Goal: Information Seeking & Learning: Compare options

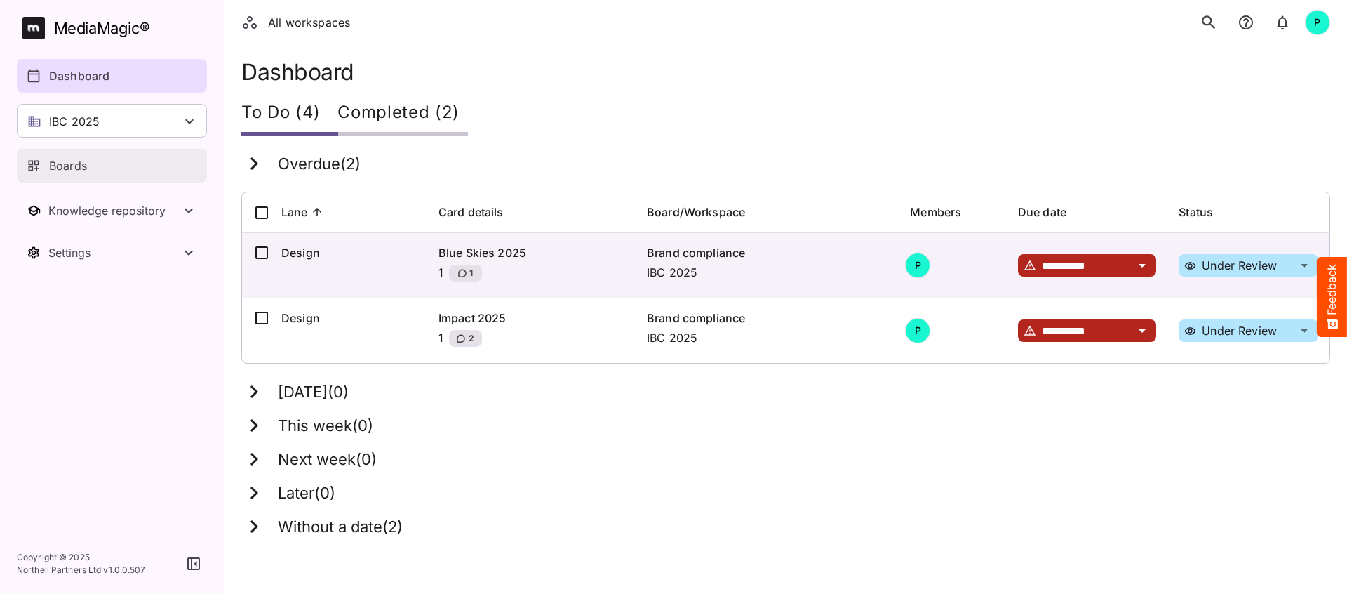
click at [72, 163] on p "Boards" at bounding box center [68, 165] width 38 height 17
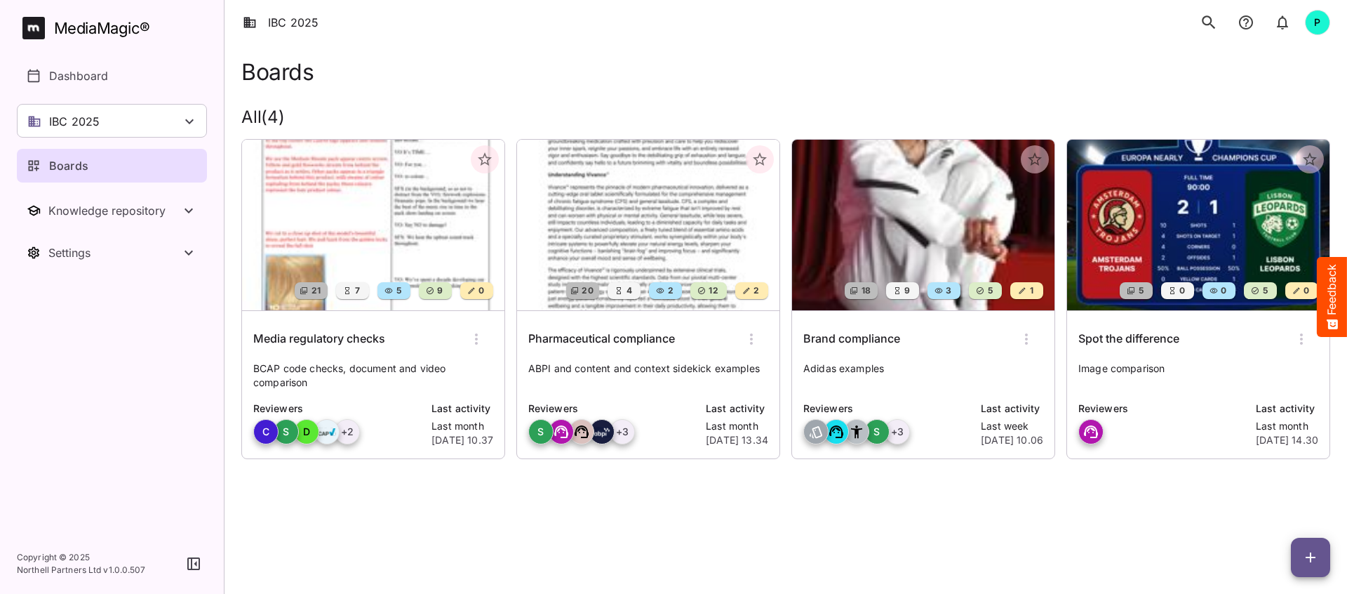
click at [943, 250] on img at bounding box center [923, 225] width 262 height 171
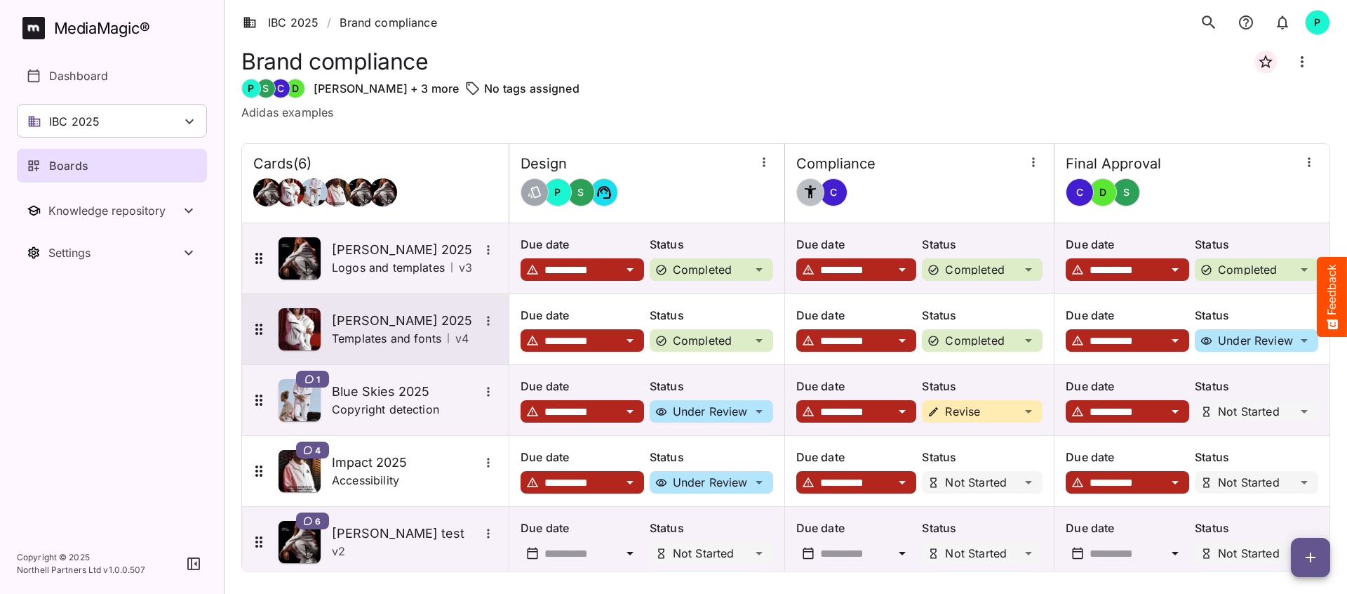
click at [378, 330] on p "Templates and fonts" at bounding box center [386, 338] width 109 height 17
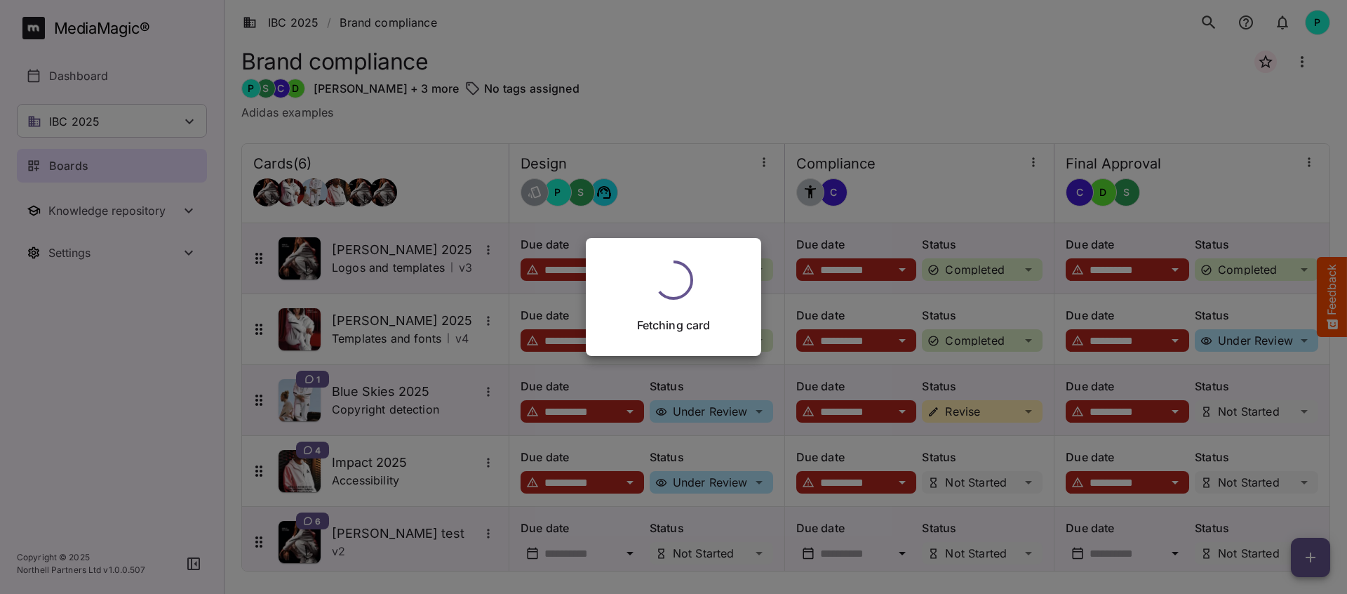
scroll to position [1, 0]
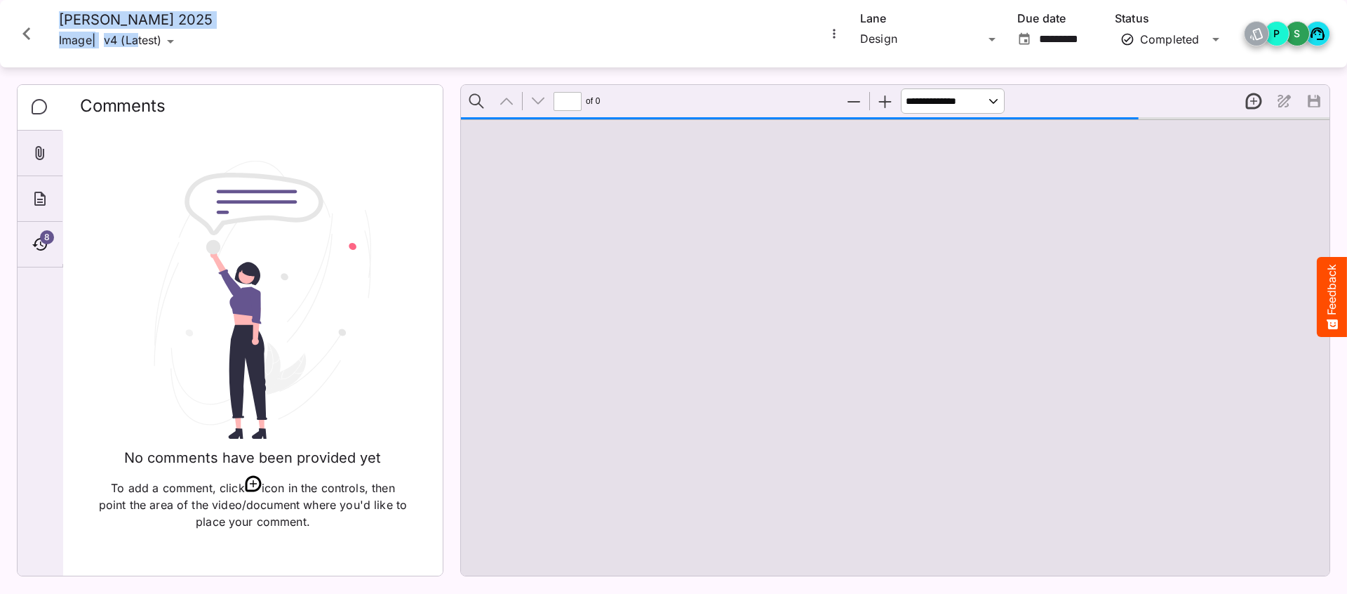
click at [147, 39] on div "IBC 2025 / Brand compliance P MediaMagic ® Dashboard IBC 2025 Clearcast [PERSON…" at bounding box center [673, 293] width 1347 height 587
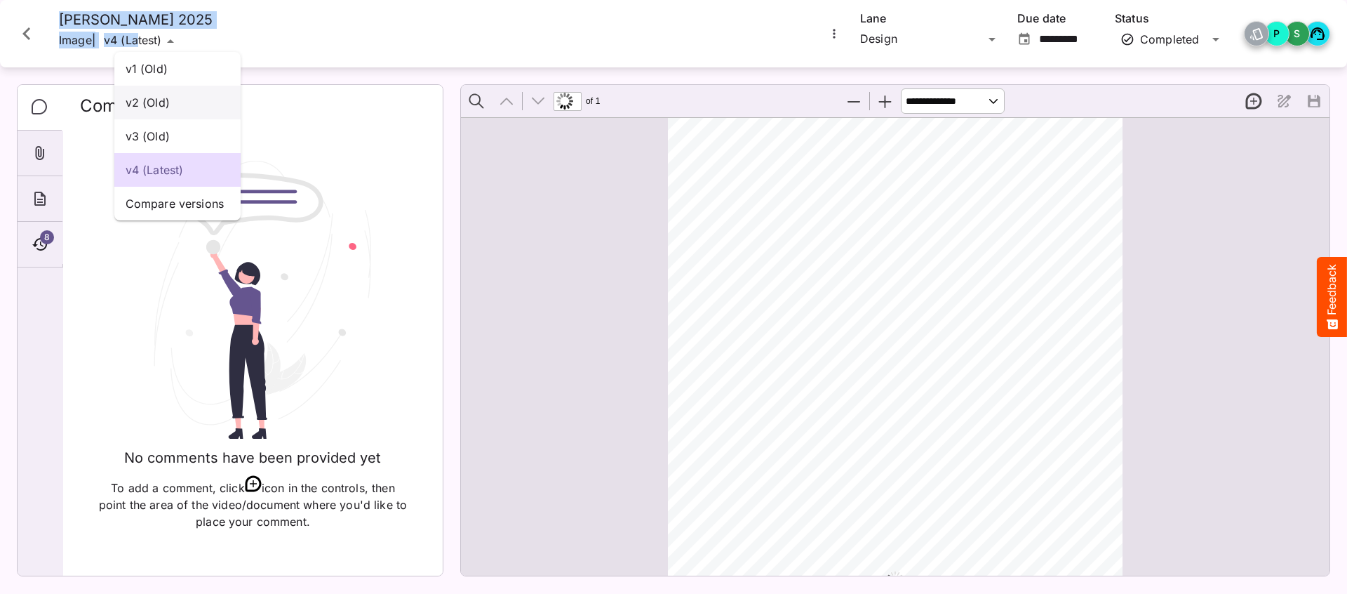
click at [150, 91] on div "v2 (Old)" at bounding box center [177, 103] width 126 height 34
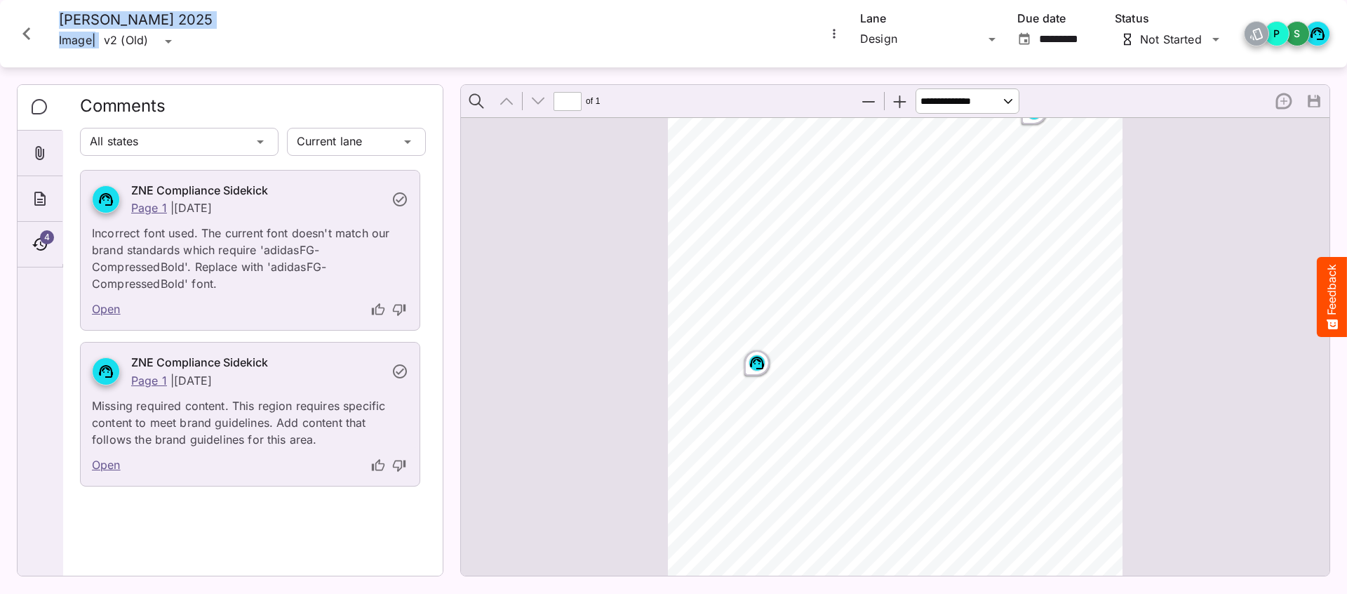
scroll to position [0, 0]
click at [1023, 181] on icon "Page ⁨1⁩" at bounding box center [1034, 175] width 14 height 13
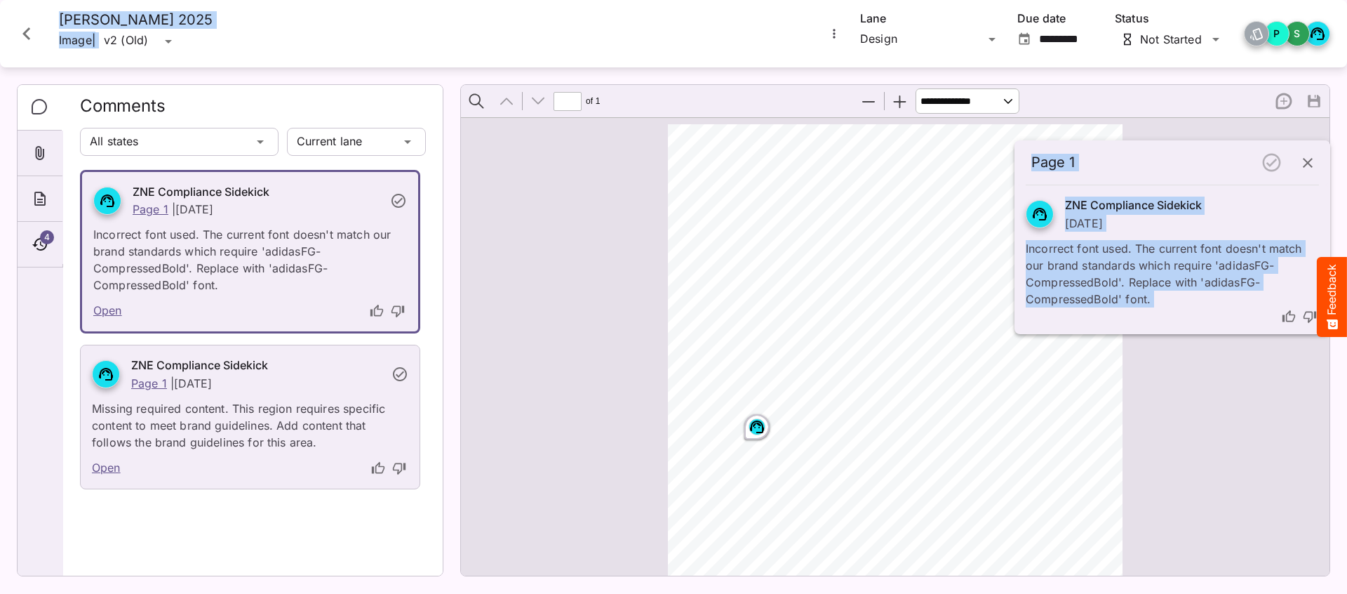
click at [975, 191] on div "Page ⁨1⁩" at bounding box center [901, 591] width 467 height 935
drag, startPoint x: 1310, startPoint y: 161, endPoint x: 1280, endPoint y: 174, distance: 32.4
click at [1023, 161] on icon "button" at bounding box center [1308, 163] width 10 height 10
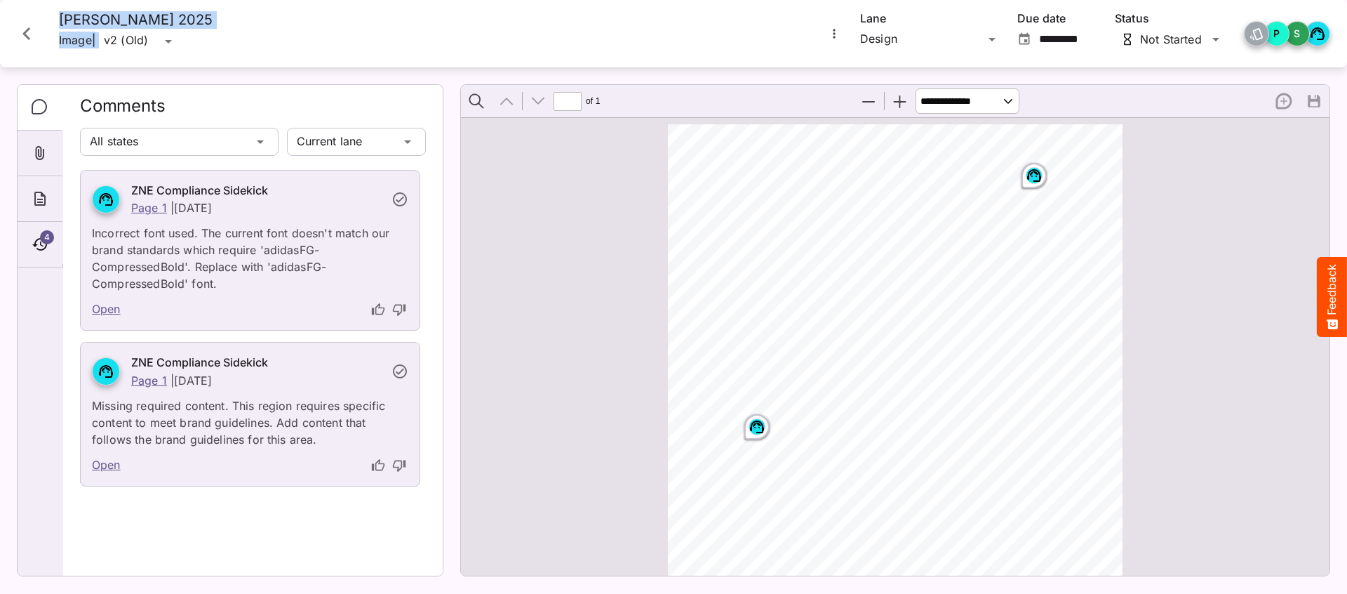
click at [756, 431] on icon "Page ⁨1⁩" at bounding box center [757, 426] width 17 height 17
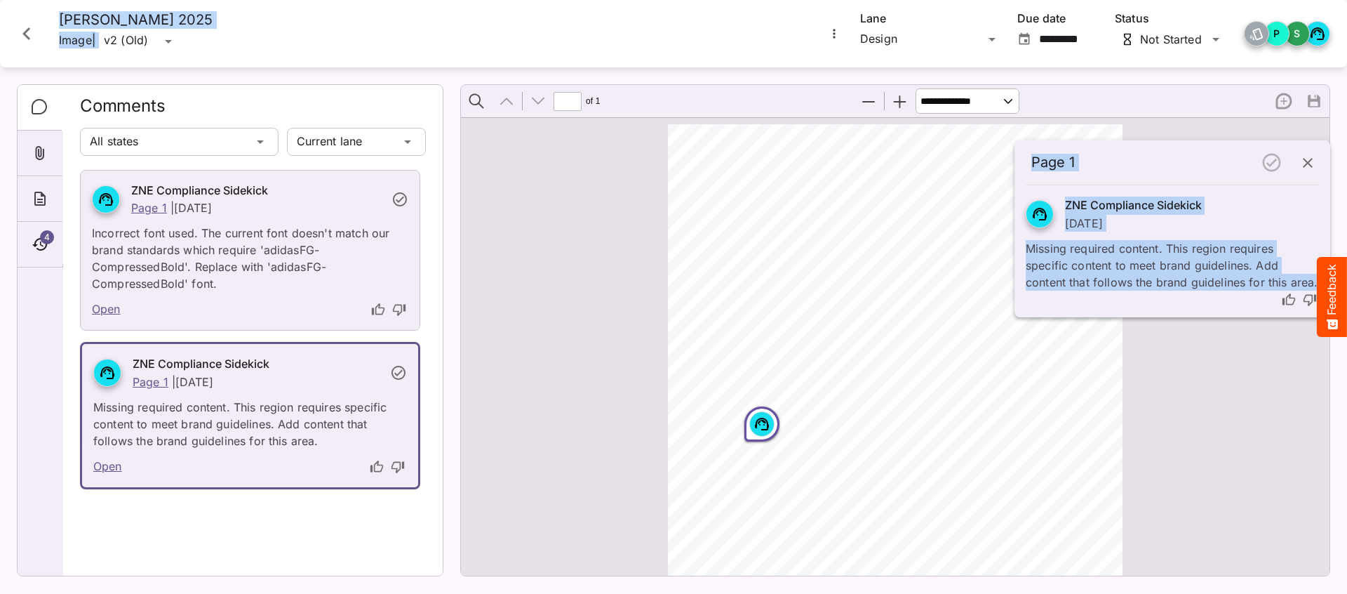
click at [1023, 160] on icon "button" at bounding box center [1308, 162] width 17 height 17
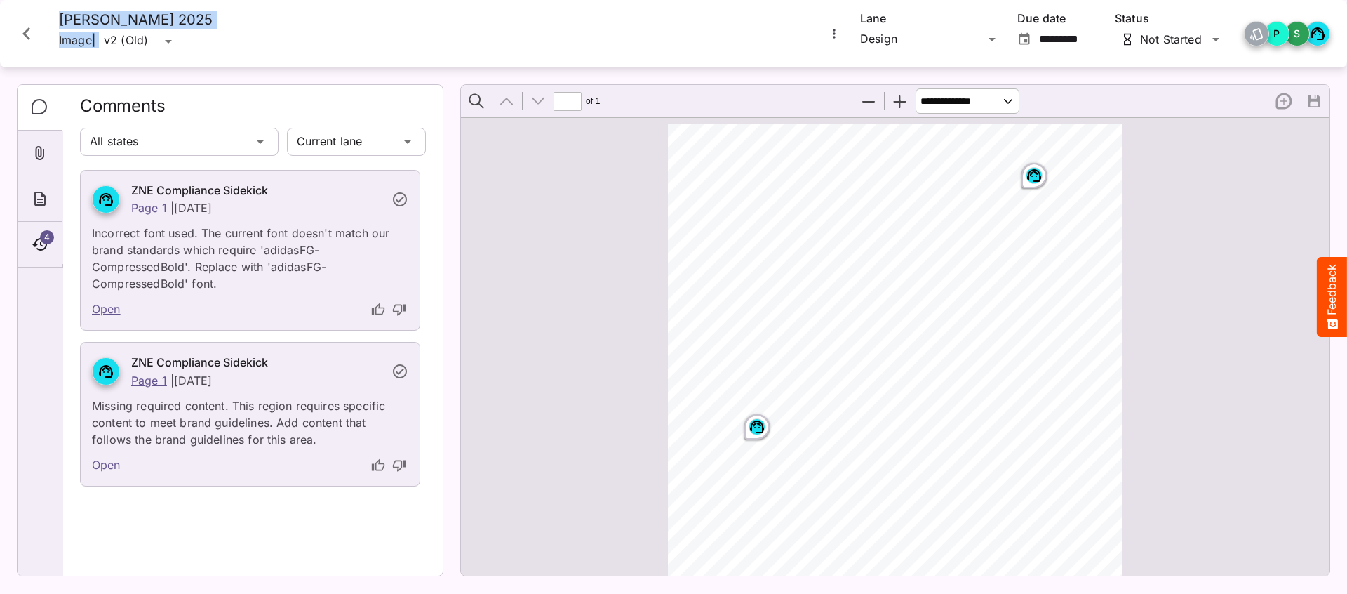
click at [1023, 173] on rect "Page ⁨1⁩" at bounding box center [1034, 175] width 17 height 17
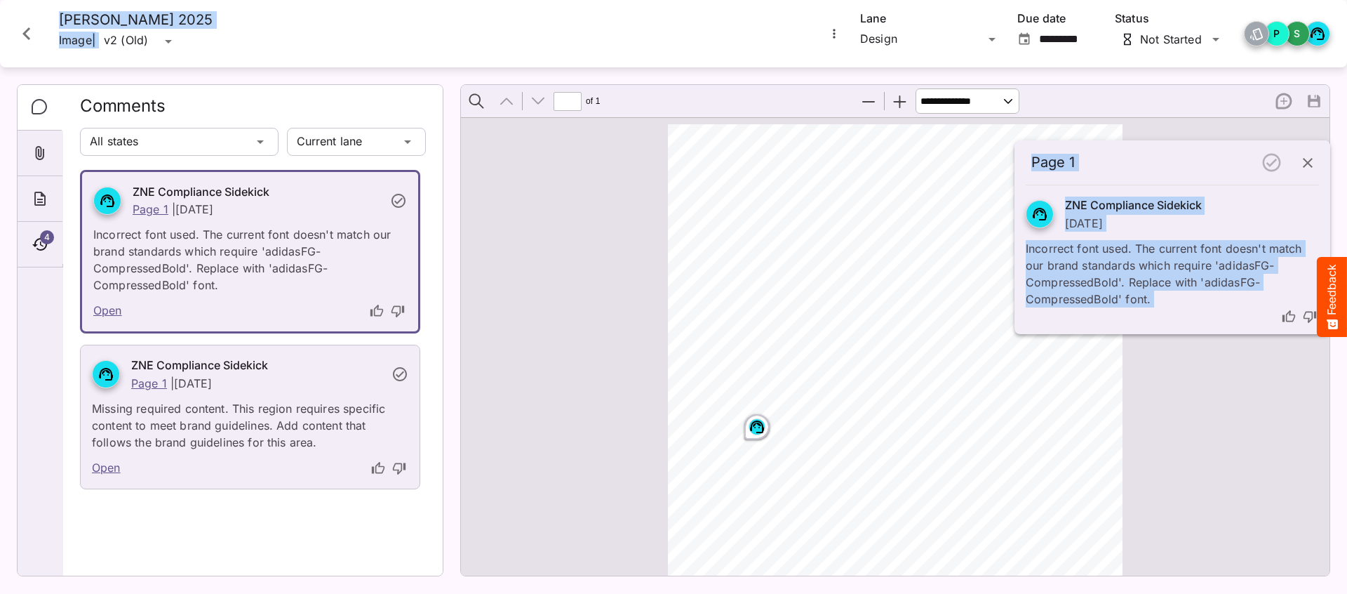
click at [1023, 159] on icon "button" at bounding box center [1308, 163] width 10 height 10
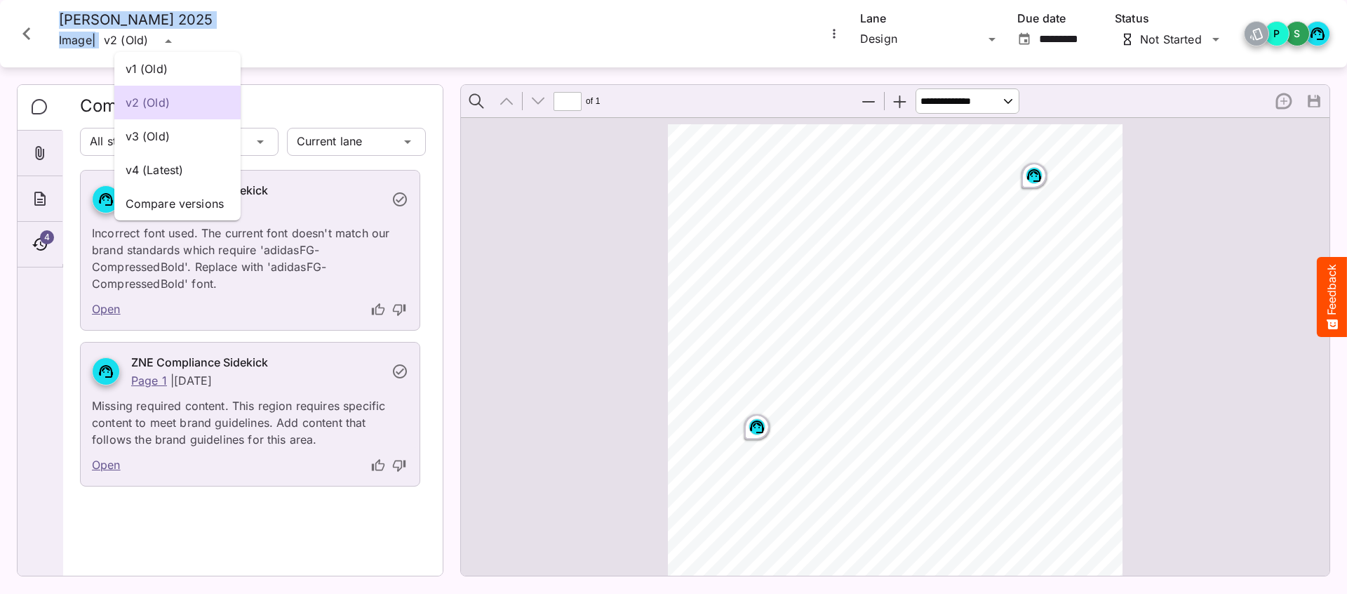
click at [170, 38] on div "v1 (Old) v2 (Old) v3 (Old) v4 (Latest) Compare versions IBC 2025 / Brand compli…" at bounding box center [673, 293] width 1347 height 587
click at [171, 173] on p "v4 (Latest)" at bounding box center [178, 169] width 104 height 17
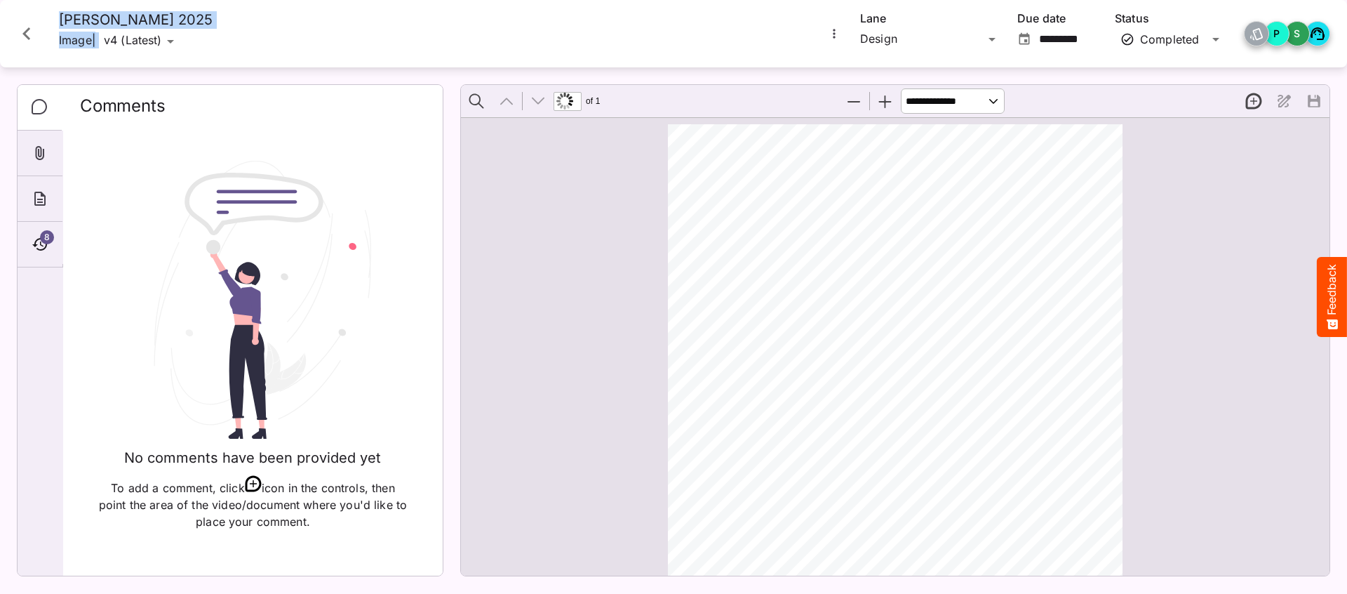
scroll to position [7, 0]
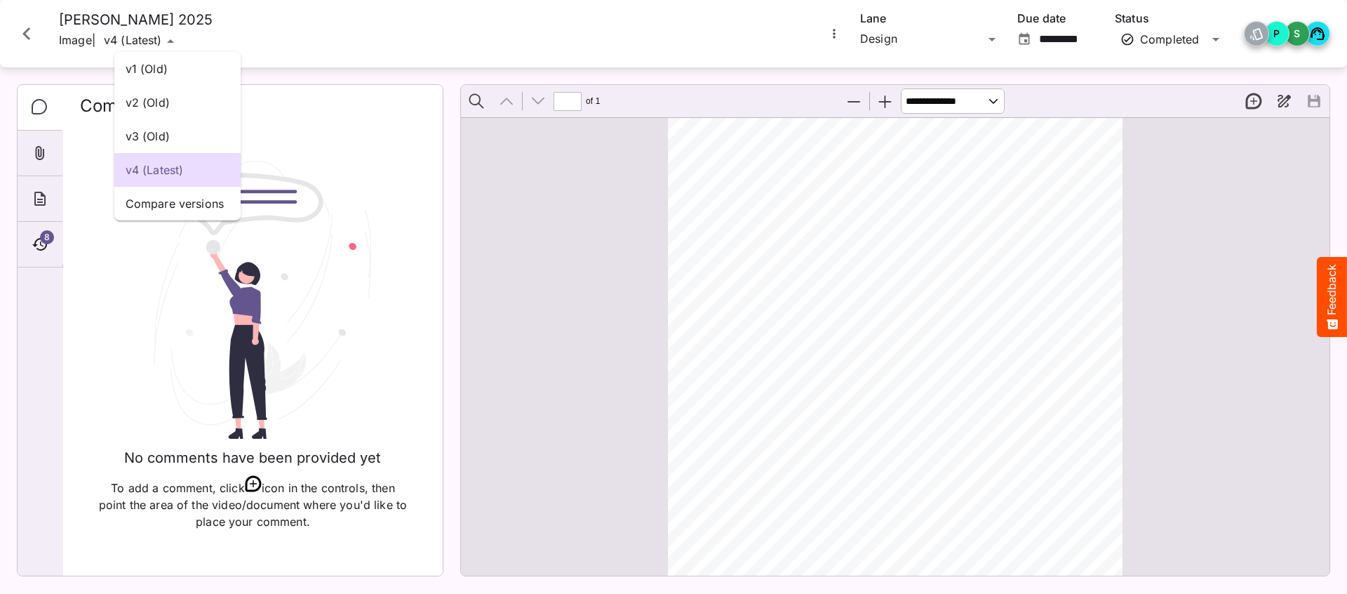
click at [162, 36] on div "v1 (Old) v2 (Old) v3 (Old) v4 (Latest) Compare versions IBC 2025 / Brand compli…" at bounding box center [673, 293] width 1347 height 587
click at [168, 105] on p "v2 (Old)" at bounding box center [178, 102] width 104 height 17
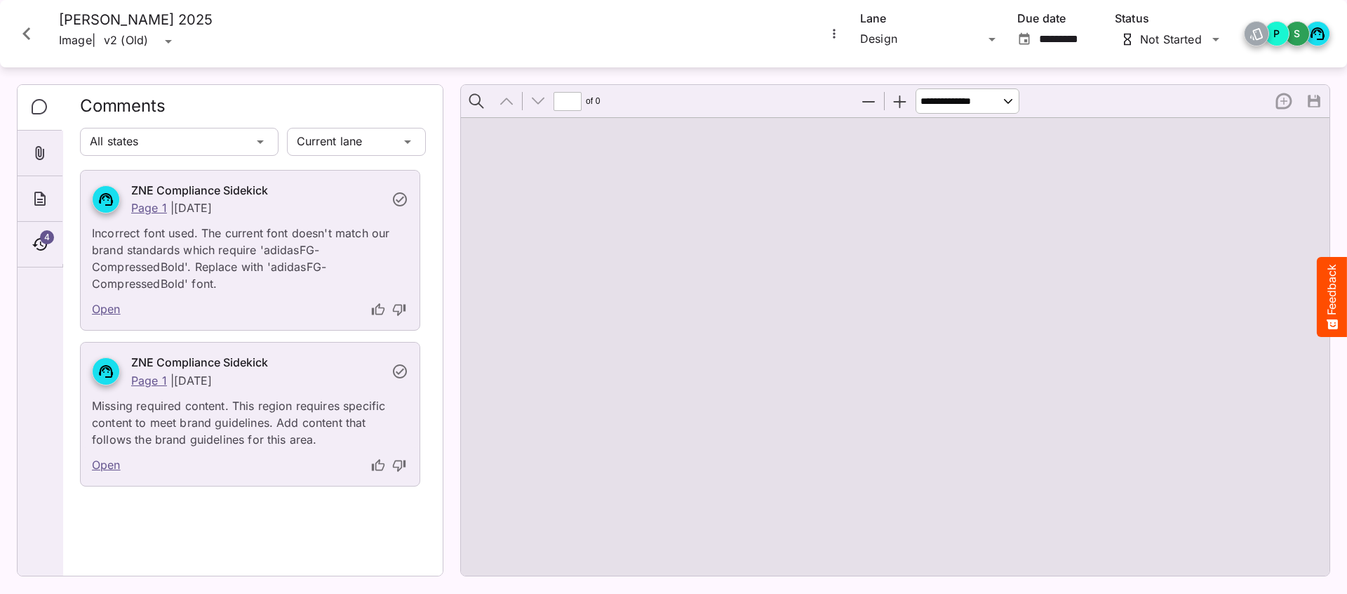
type input "*"
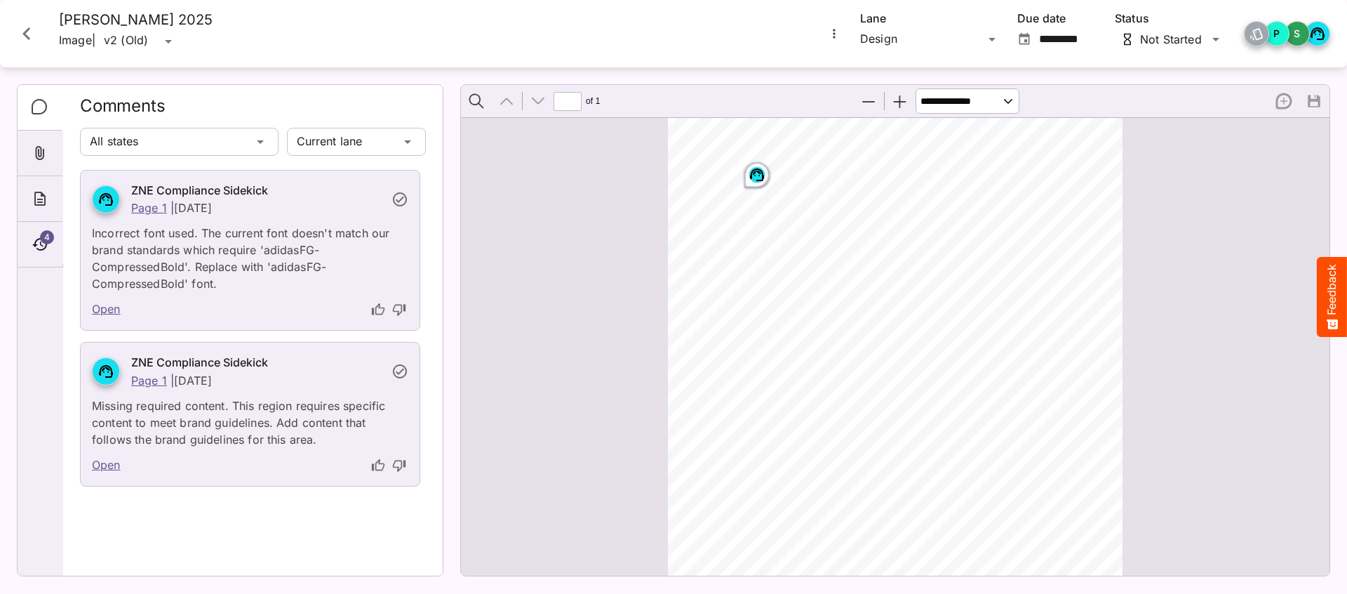
scroll to position [484, 0]
click at [918, 33] on div "IBC 2025 / Brand compliance P MediaMagic ® Dashboard IBC 2025 Clearcast [PERSON…" at bounding box center [673, 293] width 1347 height 587
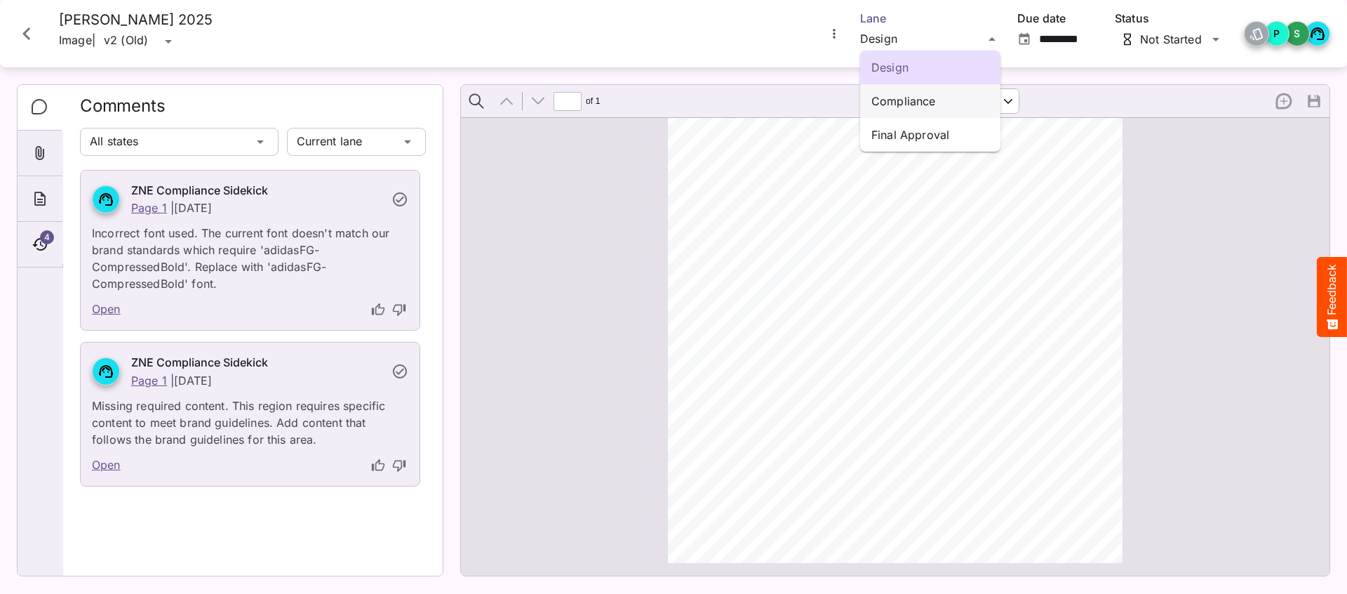
click at [914, 99] on p "Compliance" at bounding box center [931, 101] width 118 height 17
type input "*********"
